Goal: Transaction & Acquisition: Subscribe to service/newsletter

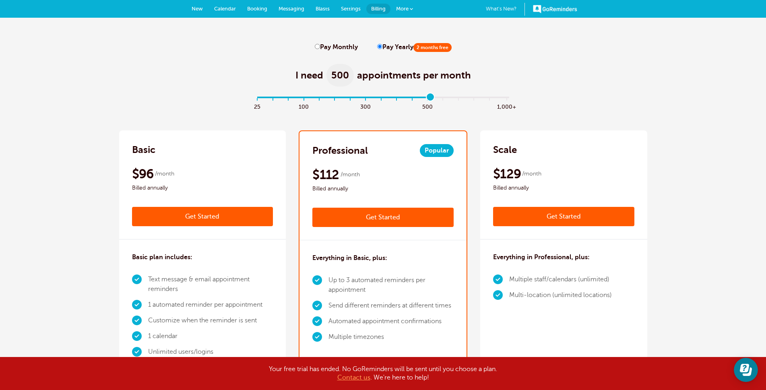
drag, startPoint x: 256, startPoint y: 99, endPoint x: 430, endPoint y: 105, distance: 174.0
click at [430, 100] on input "range" at bounding box center [383, 99] width 260 height 2
drag, startPoint x: 424, startPoint y: 97, endPoint x: 412, endPoint y: 98, distance: 12.1
click at [412, 98] on input "range" at bounding box center [383, 99] width 260 height 2
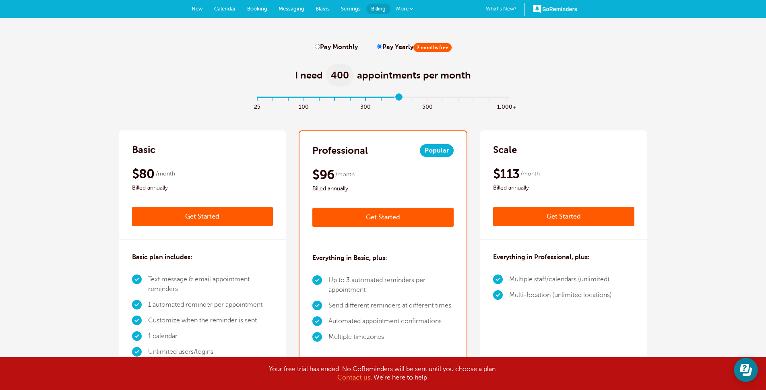
drag, startPoint x: 412, startPoint y: 98, endPoint x: 398, endPoint y: 99, distance: 14.1
click at [398, 99] on input "range" at bounding box center [383, 99] width 260 height 2
drag, startPoint x: 44, startPoint y: 97, endPoint x: 427, endPoint y: 99, distance: 383.3
type input "11"
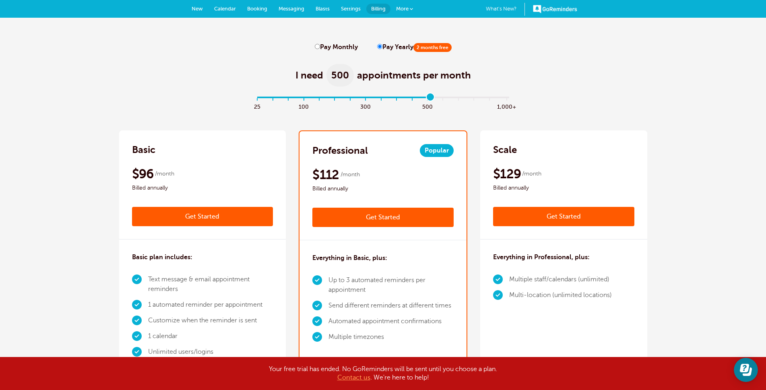
click at [427, 99] on input "range" at bounding box center [383, 99] width 260 height 2
drag, startPoint x: 44, startPoint y: 136, endPoint x: 24, endPoint y: 131, distance: 20.8
click at [317, 47] on input "Pay Monthly" at bounding box center [317, 46] width 5 height 5
radio input "true"
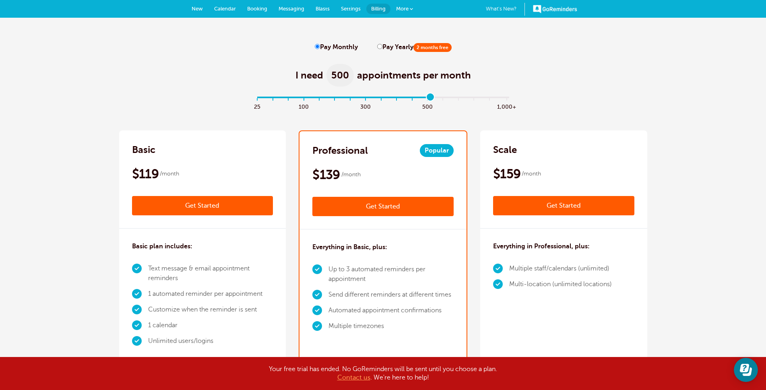
click at [617, 73] on div "I need 500 appointments per month" at bounding box center [383, 70] width 528 height 39
click at [378, 48] on input "Pay Yearly 2 months free" at bounding box center [379, 46] width 5 height 5
radio input "true"
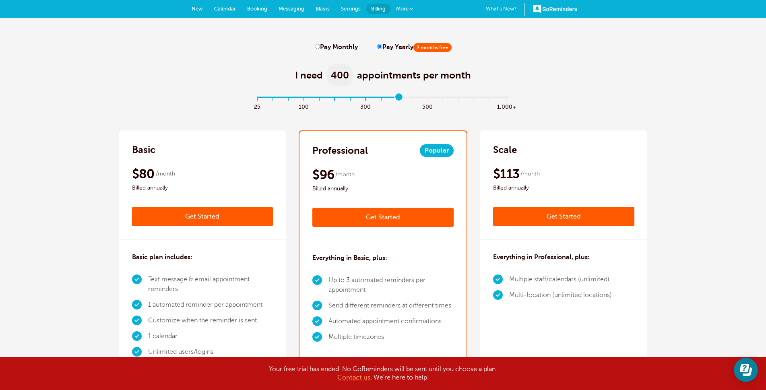
type input "9"
click at [396, 98] on input "range" at bounding box center [383, 99] width 260 height 2
click at [593, 336] on div "Scale $139 /month Get Started $113 /month Billed annually Get Started Everythin…" at bounding box center [563, 253] width 167 height 246
click at [317, 46] on input "Pay Monthly" at bounding box center [317, 46] width 5 height 5
radio input "true"
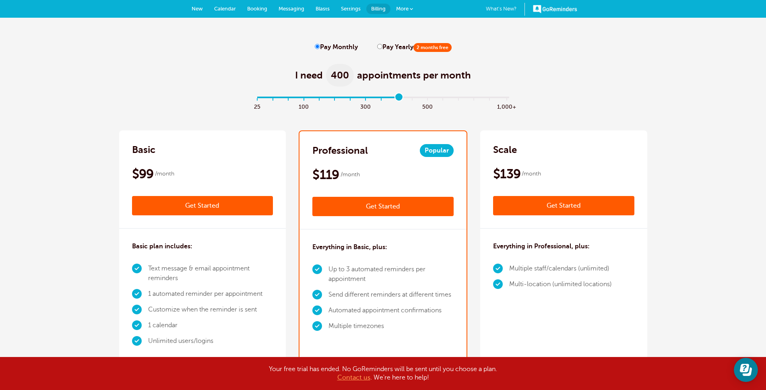
click at [391, 46] on label "Pay Yearly 2 months free" at bounding box center [414, 47] width 74 height 8
click at [382, 46] on input "Pay Yearly 2 months free" at bounding box center [379, 46] width 5 height 5
radio input "true"
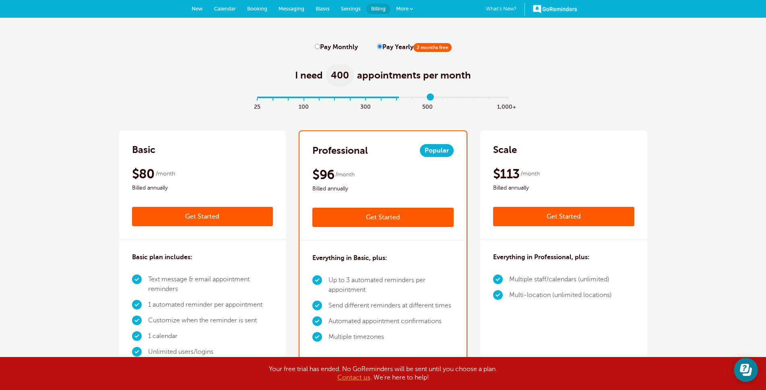
click at [427, 98] on input "range" at bounding box center [383, 99] width 260 height 2
type input "9"
click at [393, 98] on input "range" at bounding box center [383, 99] width 260 height 2
